Goal: Find specific page/section: Find specific page/section

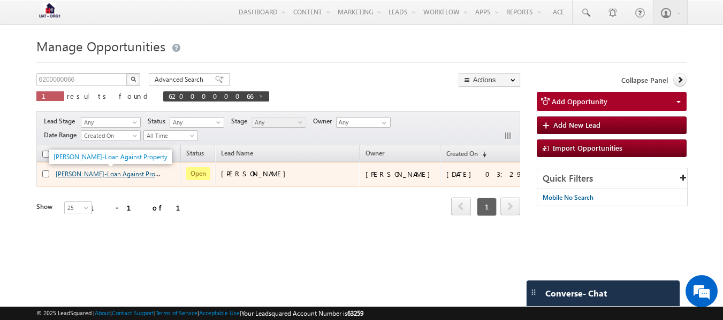
click at [118, 174] on link "[PERSON_NAME]-Loan Against Property" at bounding box center [113, 173] width 114 height 9
